Goal: Obtain resource: Download file/media

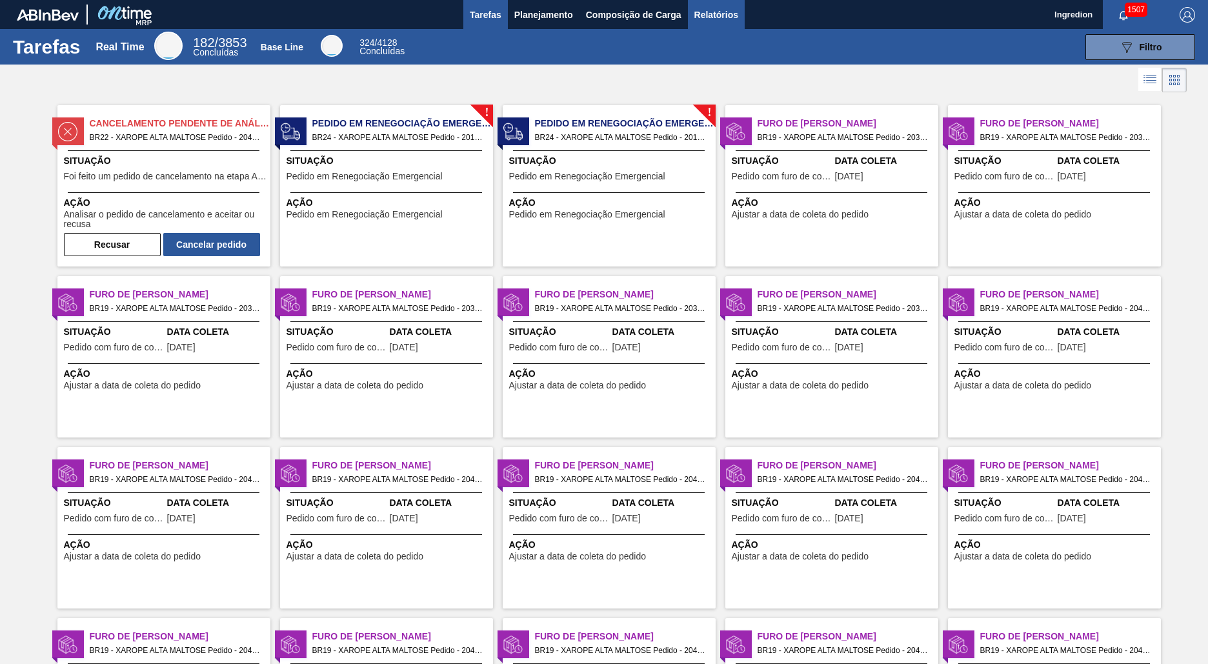
click at [715, 14] on span "Relatórios" at bounding box center [717, 14] width 44 height 15
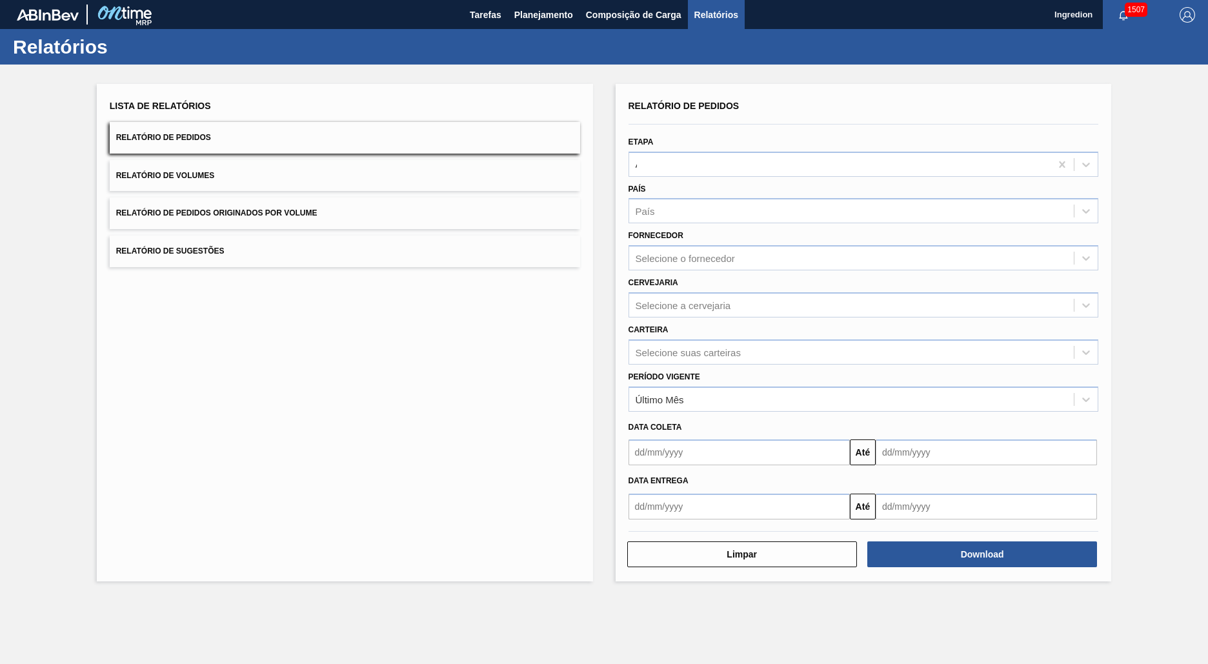
type input "Aguardando Faturamento"
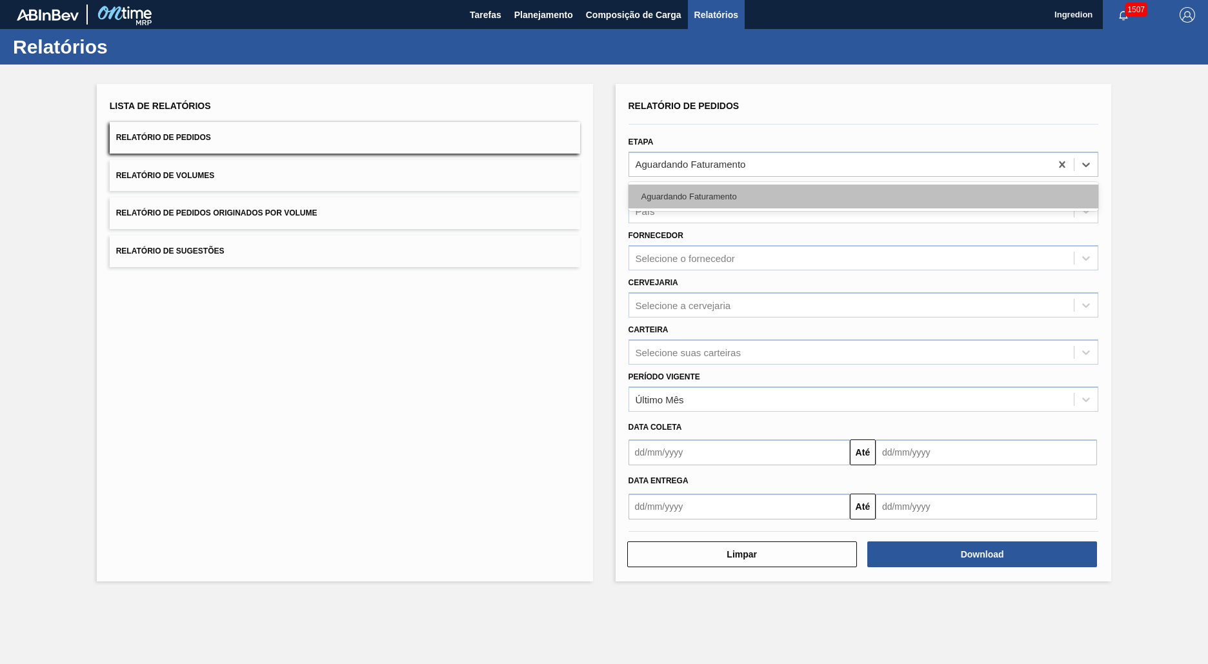
click at [863, 196] on div "Aguardando Faturamento" at bounding box center [864, 197] width 471 height 24
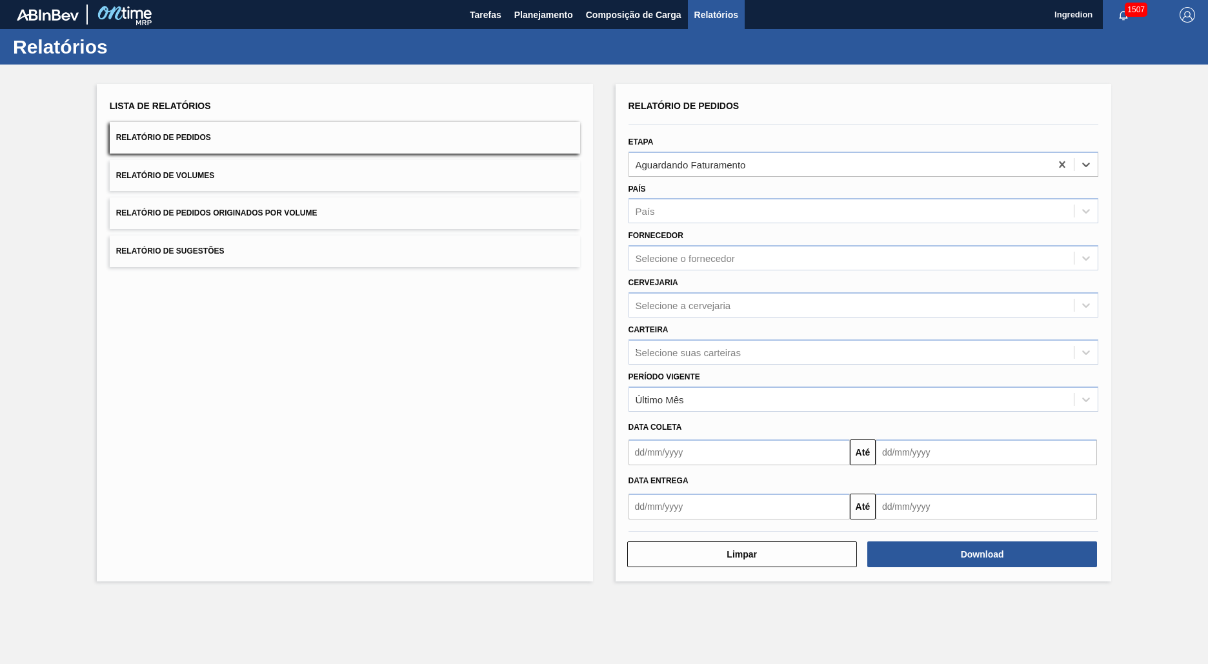
type input "Xarope"
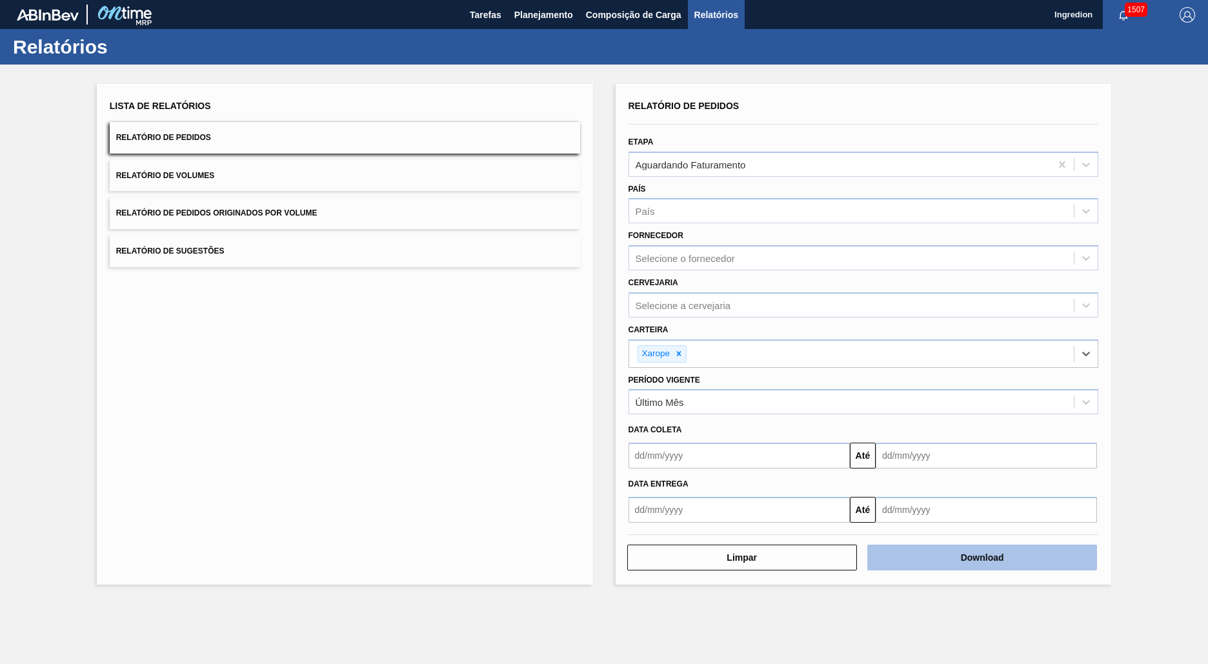
click at [982, 558] on button "Download" at bounding box center [983, 558] width 230 height 26
